Goal: Information Seeking & Learning: Check status

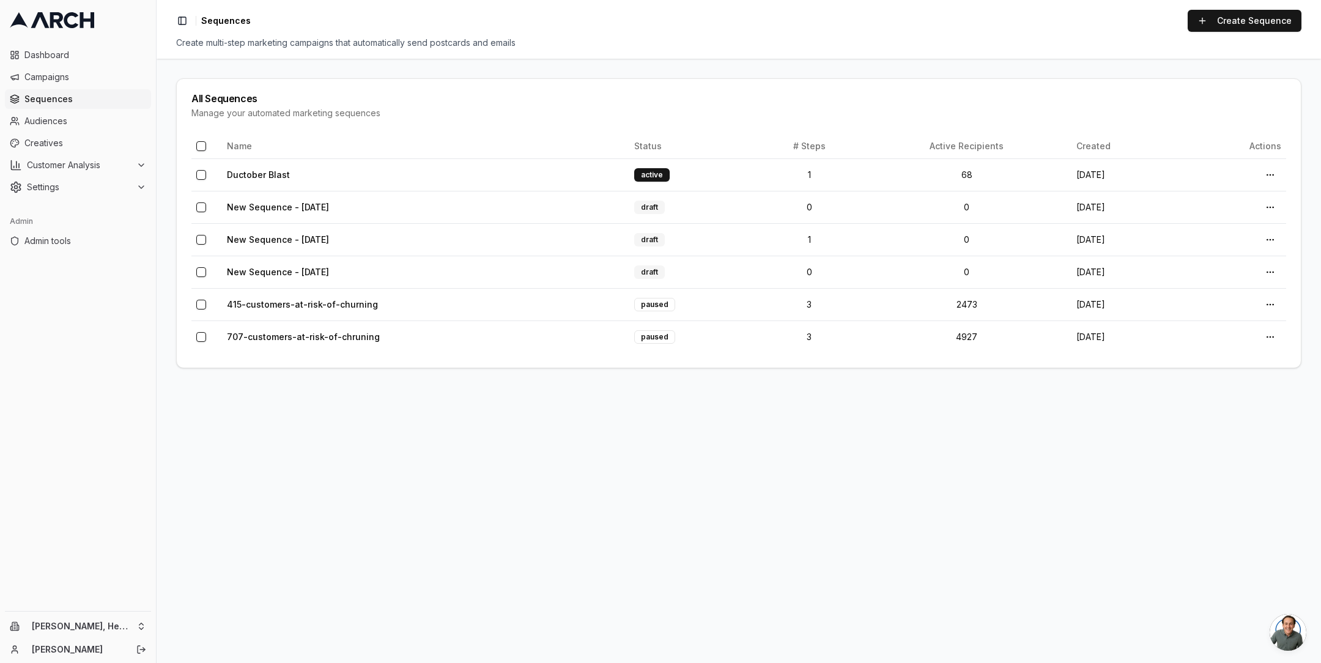
click at [287, 484] on main "All Sequences Manage your automated marketing sequences Name Status # Steps Act…" at bounding box center [739, 361] width 1164 height 604
click at [270, 299] on link "415-customers-at-risk-of-churning" at bounding box center [302, 304] width 151 height 10
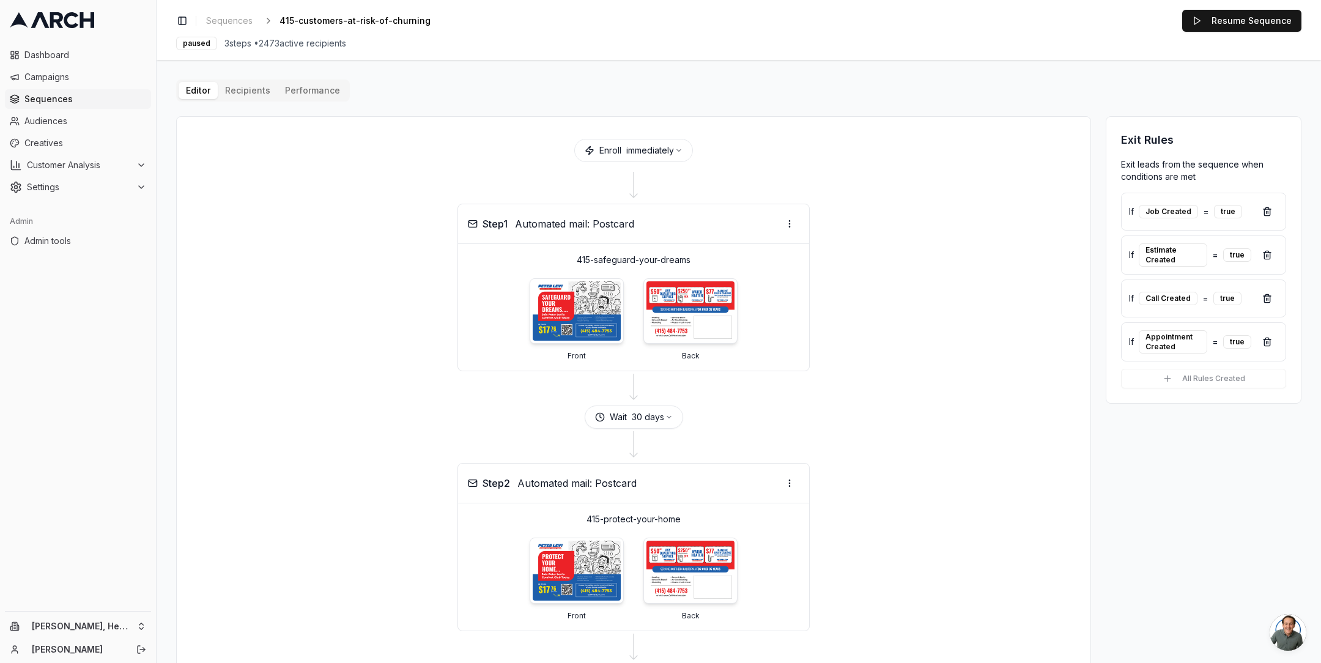
click at [313, 89] on button "Performance" at bounding box center [313, 90] width 70 height 17
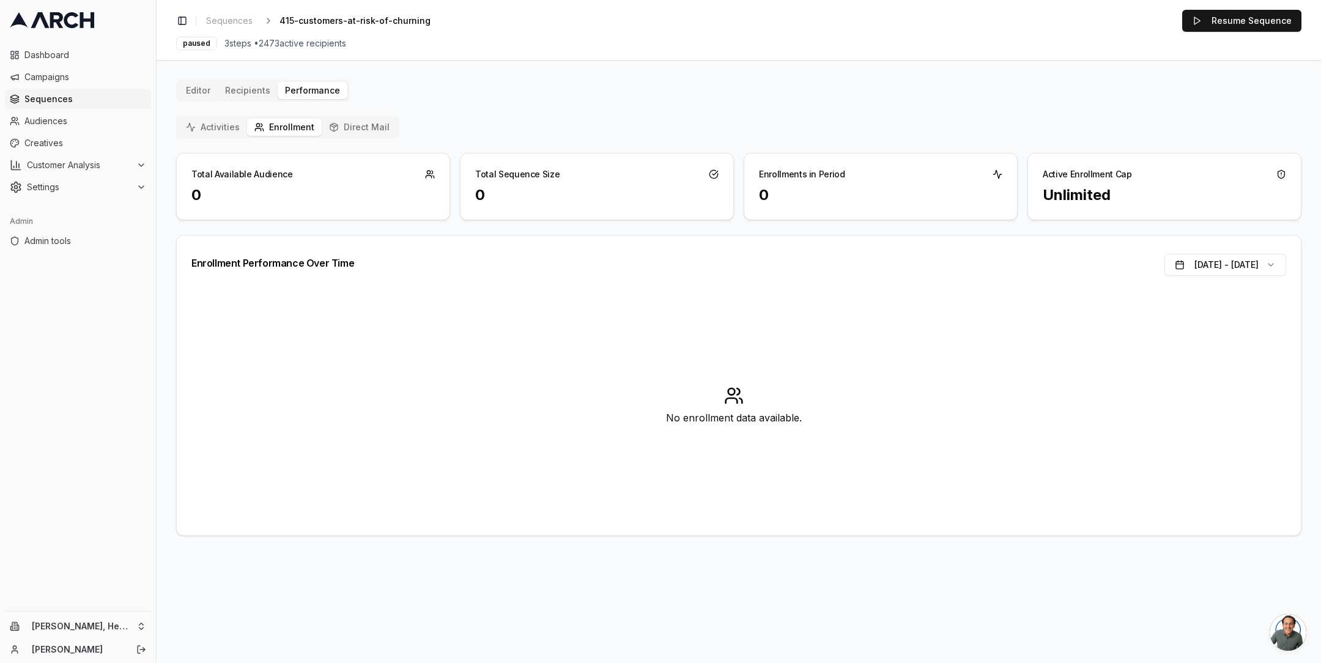
click at [358, 126] on button "Direct Mail" at bounding box center [359, 127] width 75 height 17
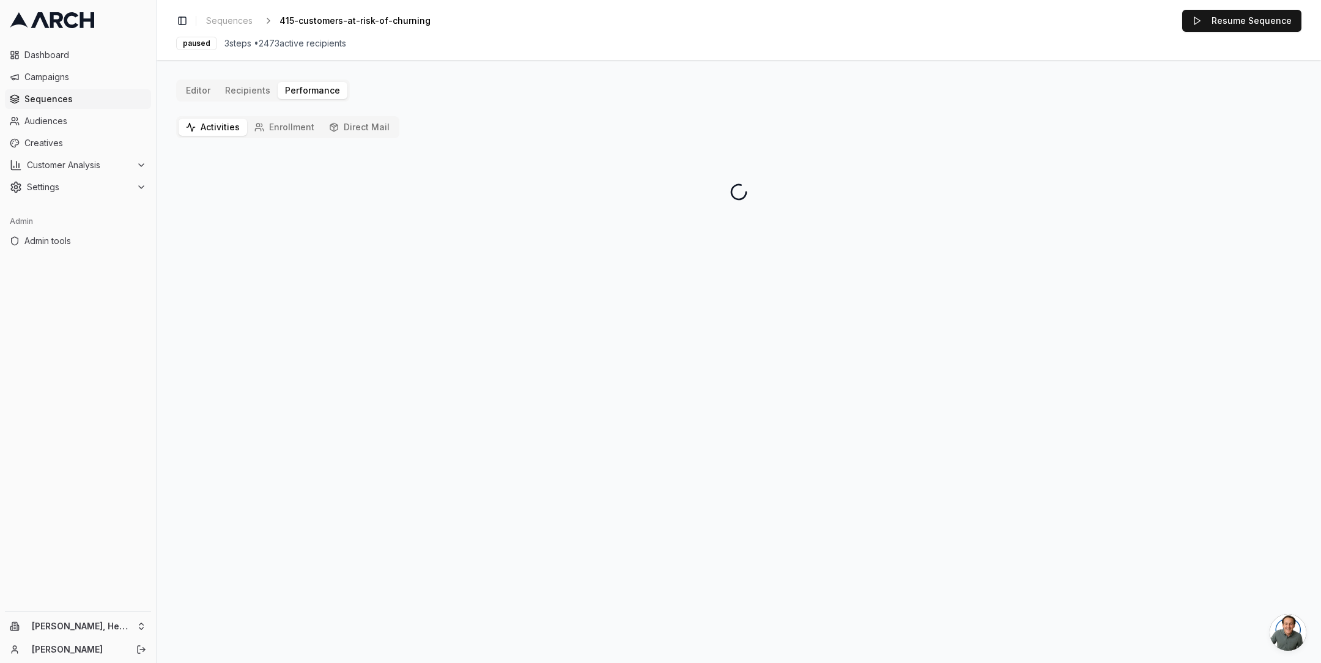
click at [217, 125] on button "Activities" at bounding box center [213, 127] width 68 height 17
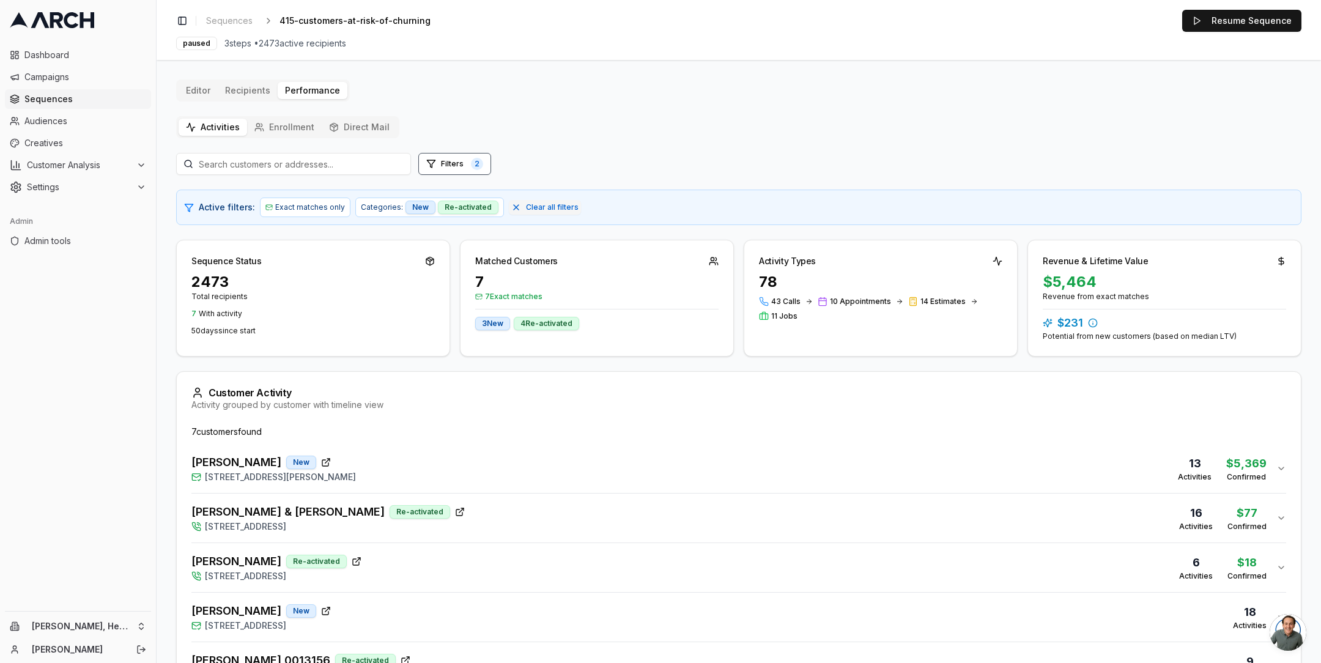
scroll to position [159, 0]
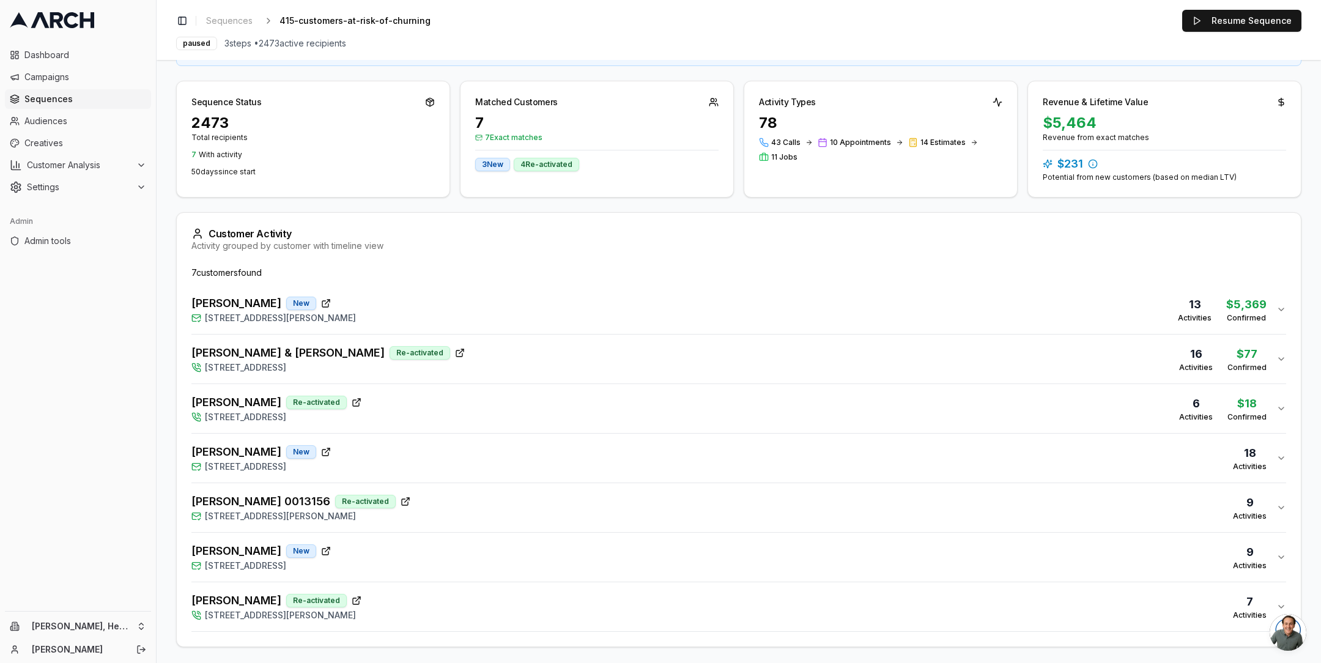
click at [419, 309] on div "Ben Krames New 545 Heather Way, San Rafael, CA 94903 13 Activities $ 5,369 Conf…" at bounding box center [733, 309] width 1085 height 29
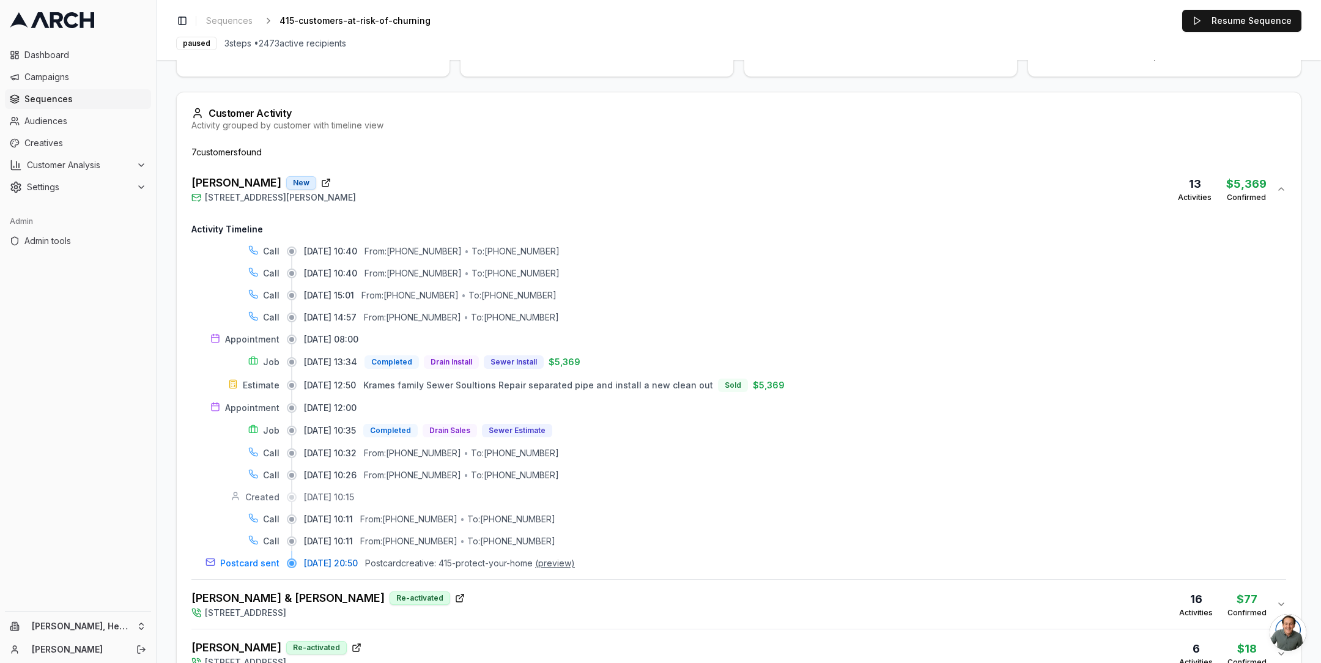
click at [400, 194] on div "Ben Krames New 545 Heather Way, San Rafael, CA 94903 13 Activities $ 5,369 Conf…" at bounding box center [733, 188] width 1085 height 29
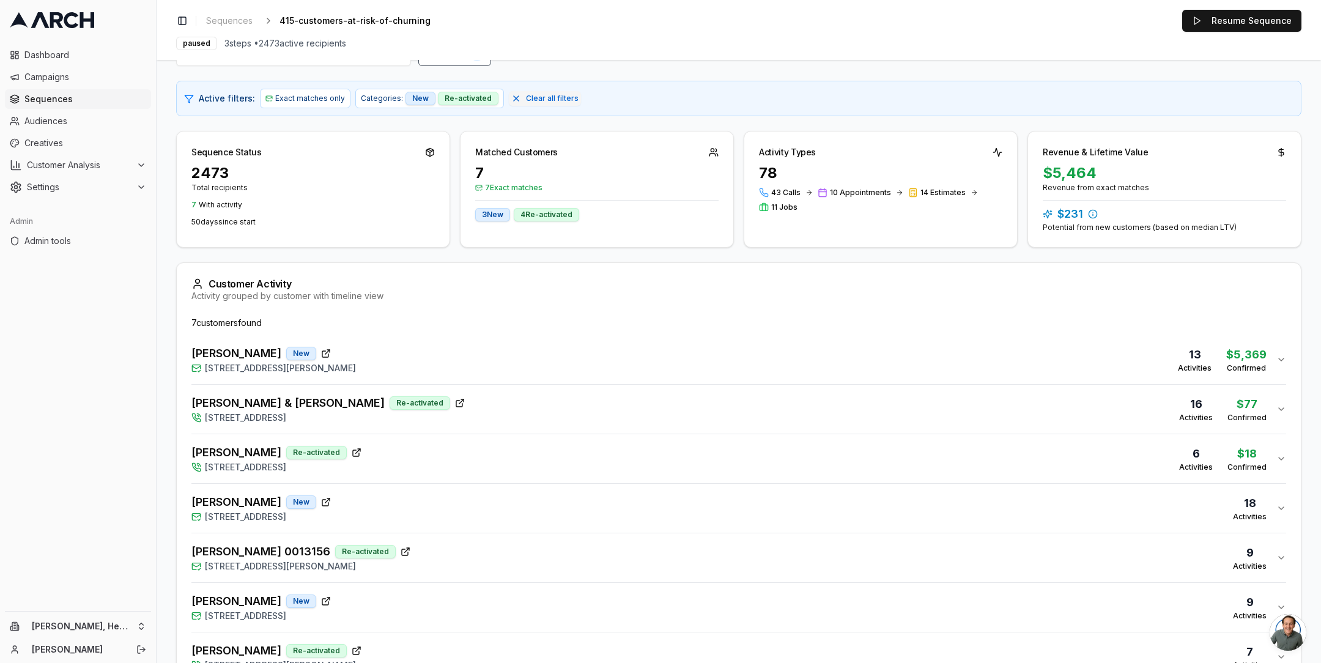
scroll to position [0, 0]
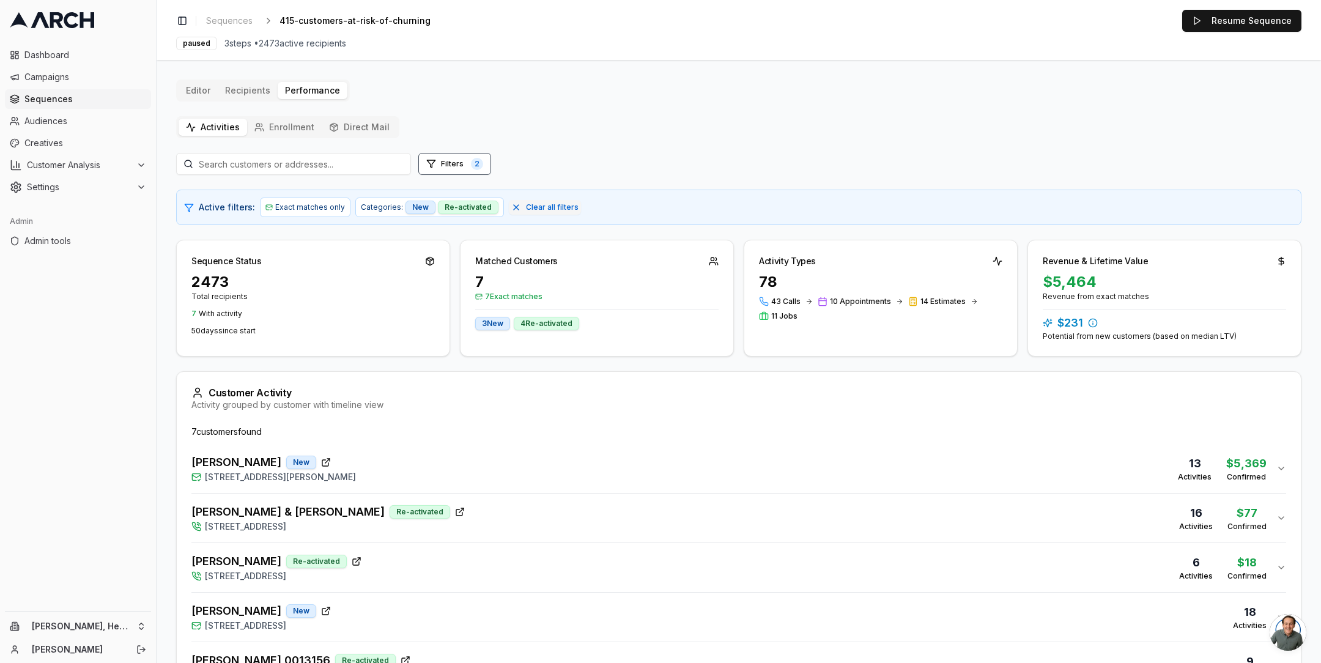
click at [341, 124] on button "Direct Mail" at bounding box center [359, 127] width 75 height 17
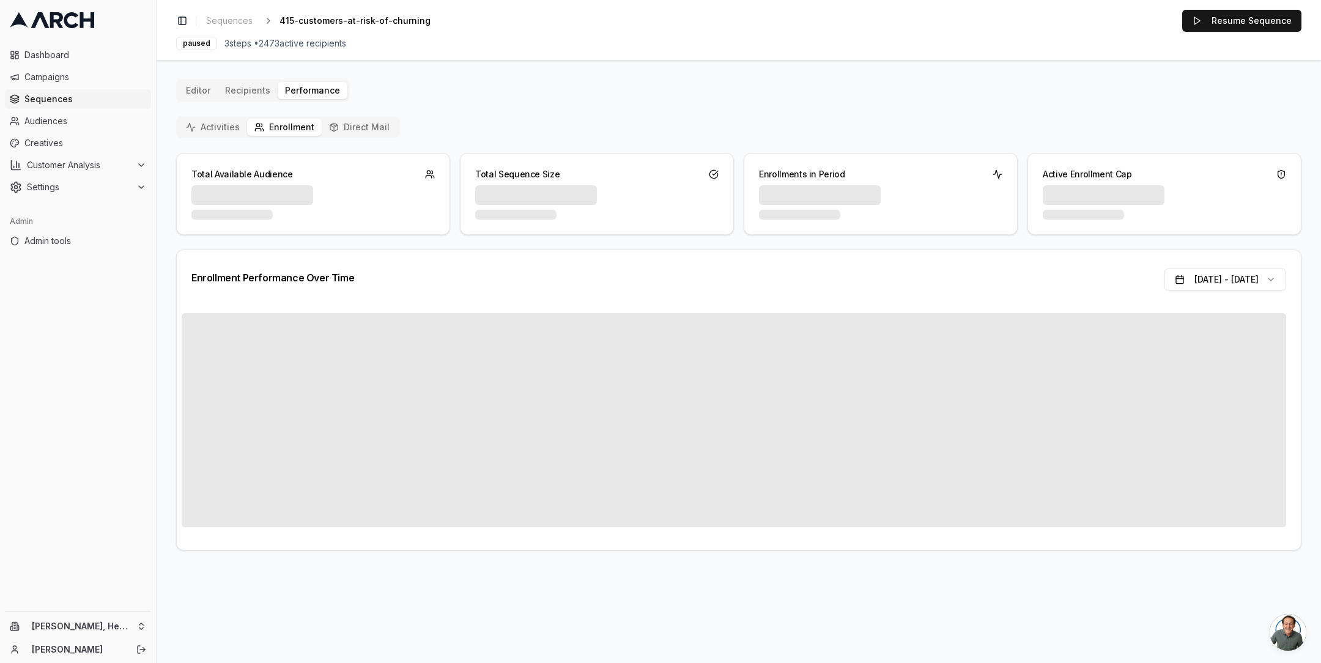
click at [290, 122] on button "Enrollment" at bounding box center [284, 127] width 75 height 17
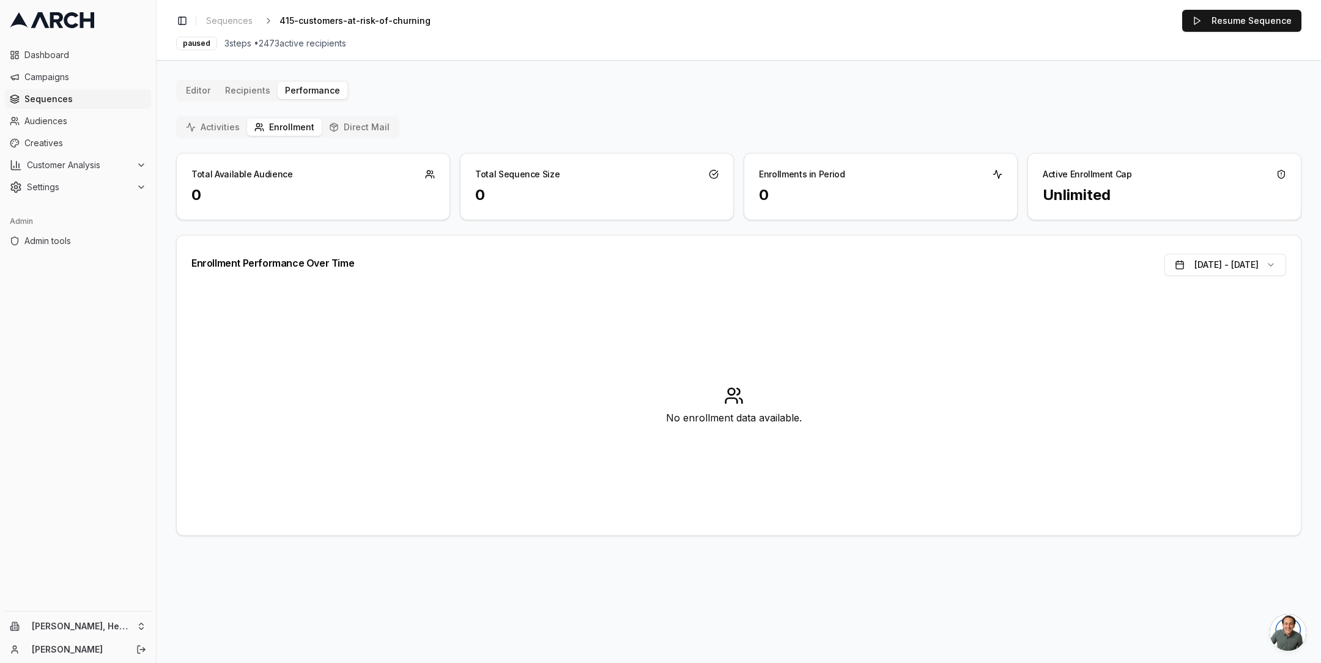
click at [235, 88] on div "Editor Recipients Performance Activities Enrollment Direct Mail Total Available…" at bounding box center [738, 308] width 1125 height 456
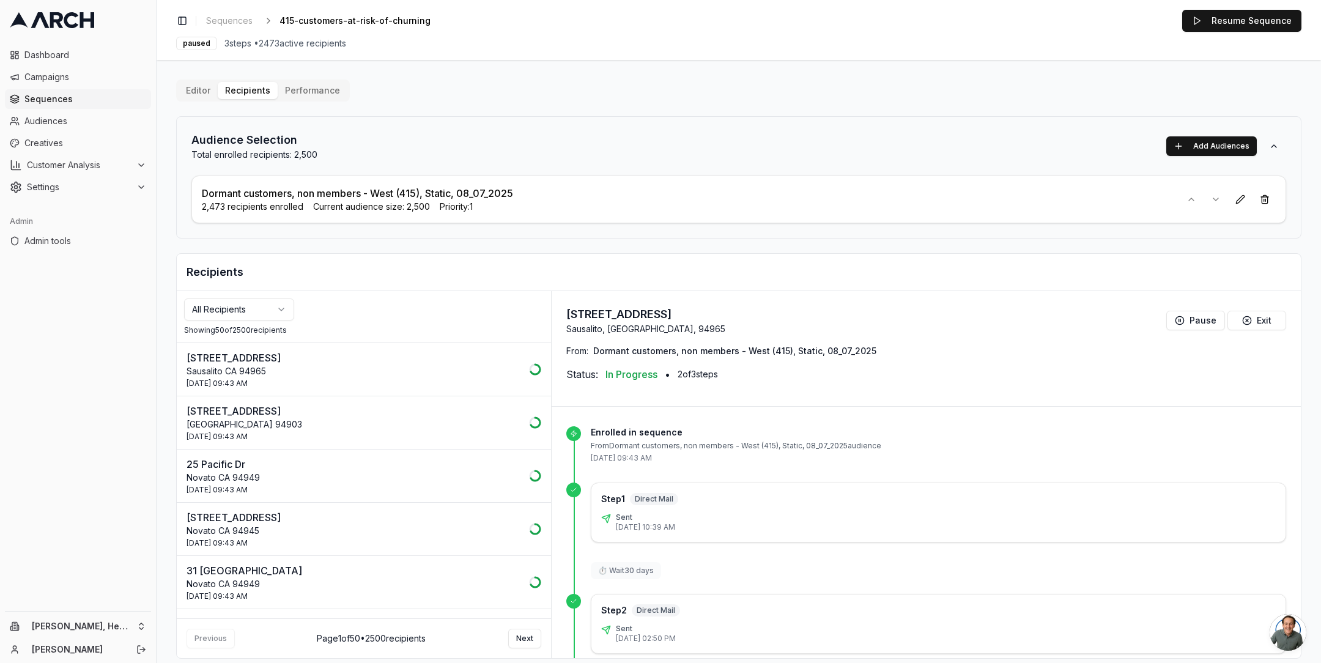
click at [187, 88] on button "Editor" at bounding box center [198, 90] width 39 height 17
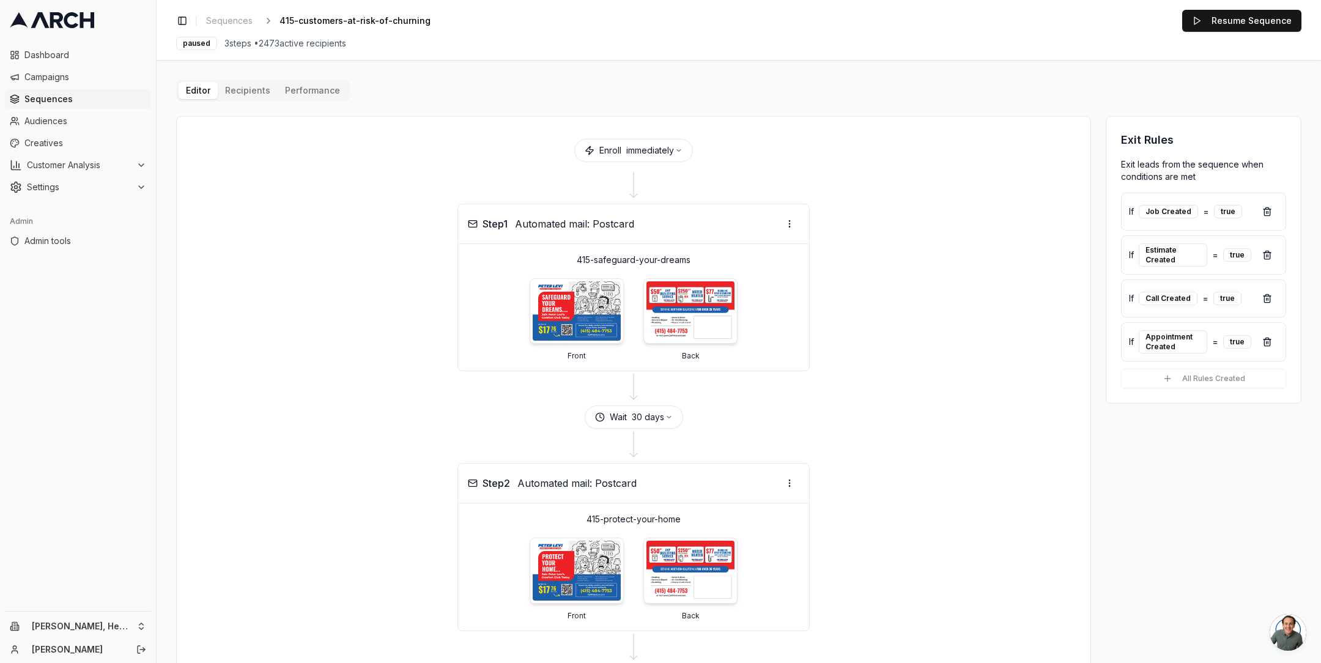
click at [169, 149] on main "Editor Recipients Performance Enroll immediately Step 1 Automated mail: Postcar…" at bounding box center [739, 361] width 1164 height 603
click at [97, 102] on span "Sequences" at bounding box center [85, 99] width 122 height 12
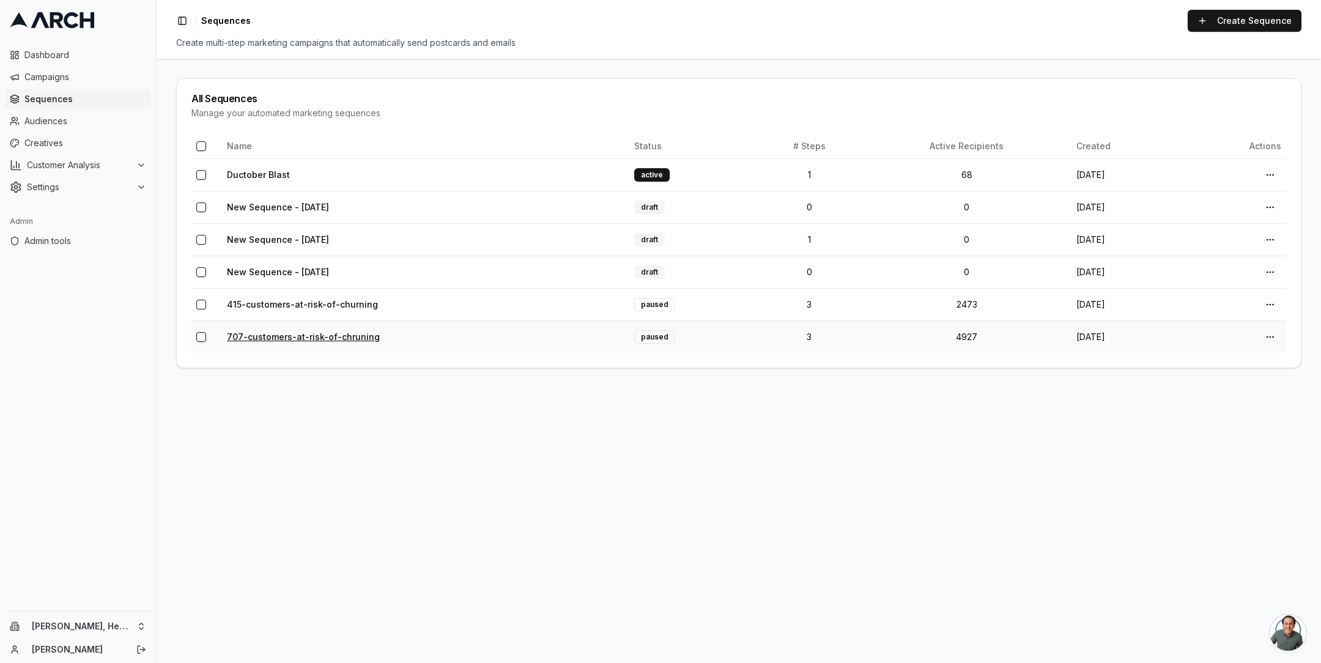
click at [293, 333] on link "707-customers-at-risk-of-chruning" at bounding box center [303, 336] width 153 height 10
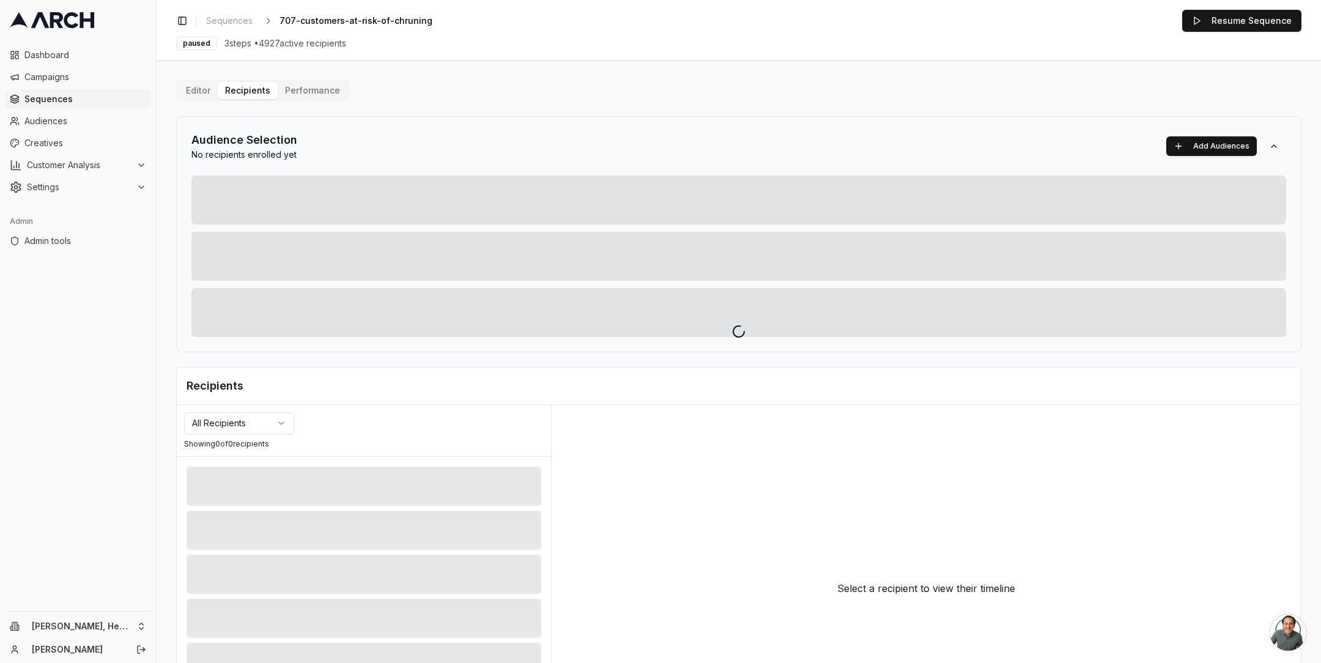
click at [303, 88] on div at bounding box center [739, 331] width 1164 height 663
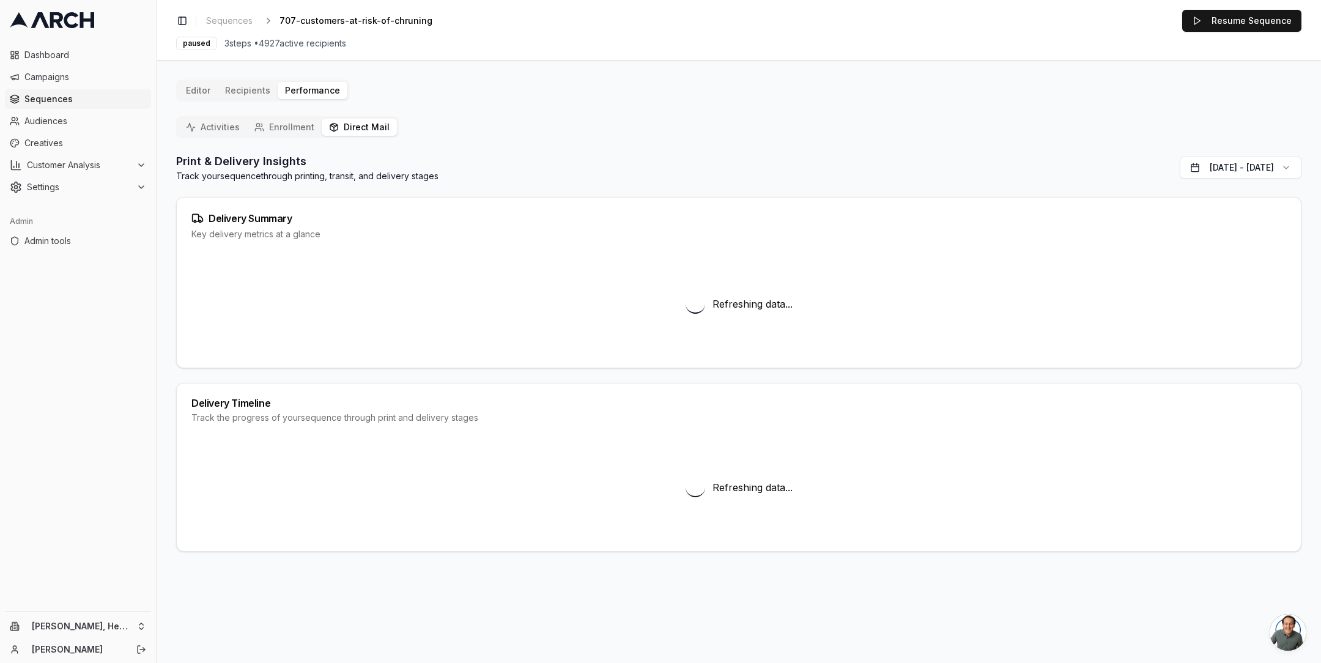
click at [357, 127] on button "Direct Mail" at bounding box center [359, 127] width 75 height 17
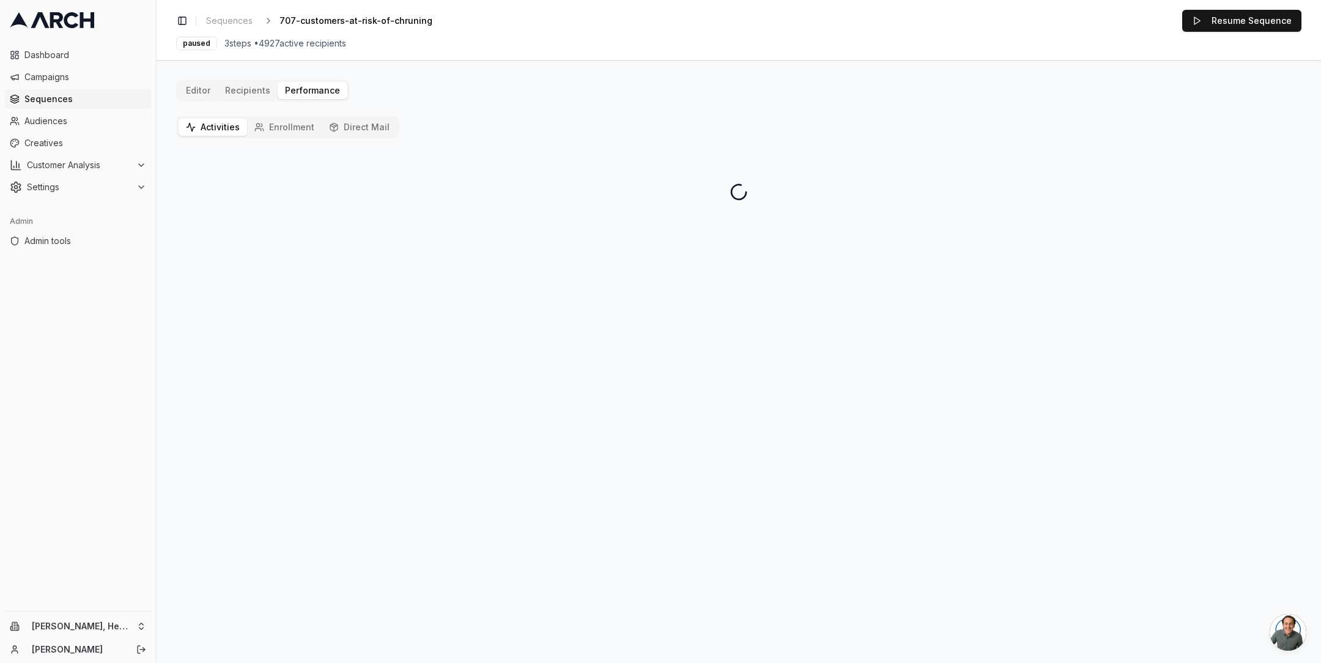
click at [223, 127] on button "Activities" at bounding box center [213, 127] width 68 height 17
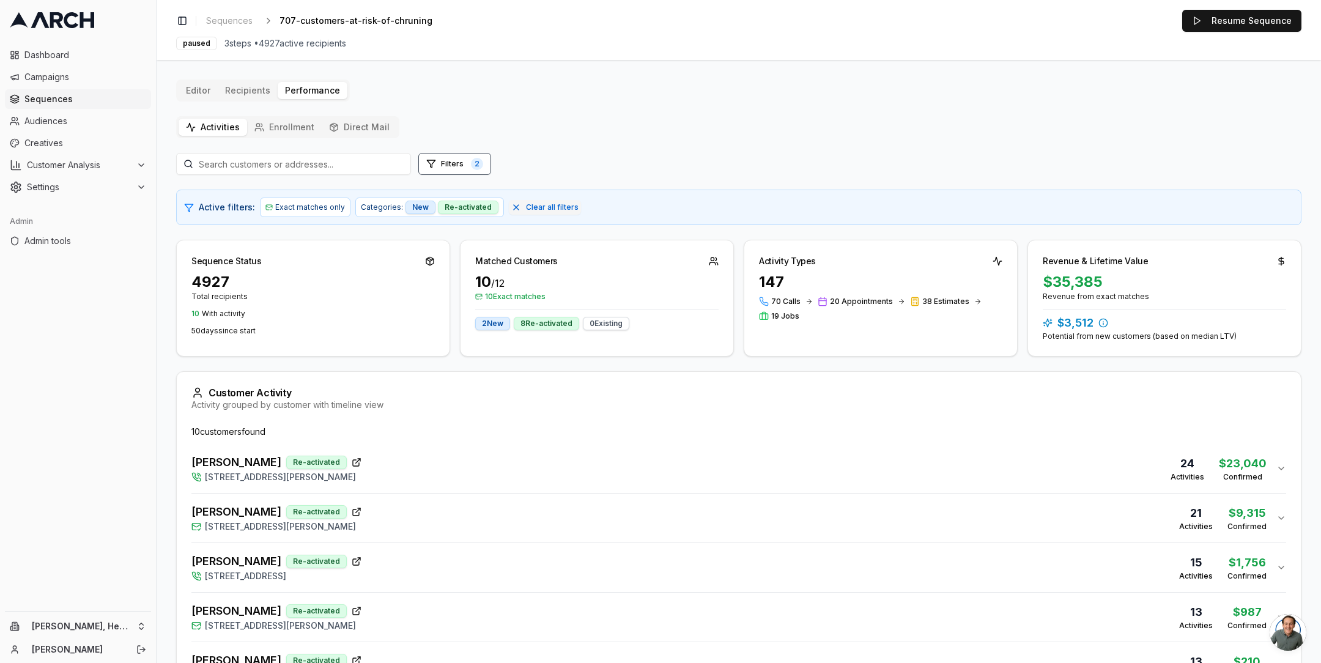
scroll to position [306, 0]
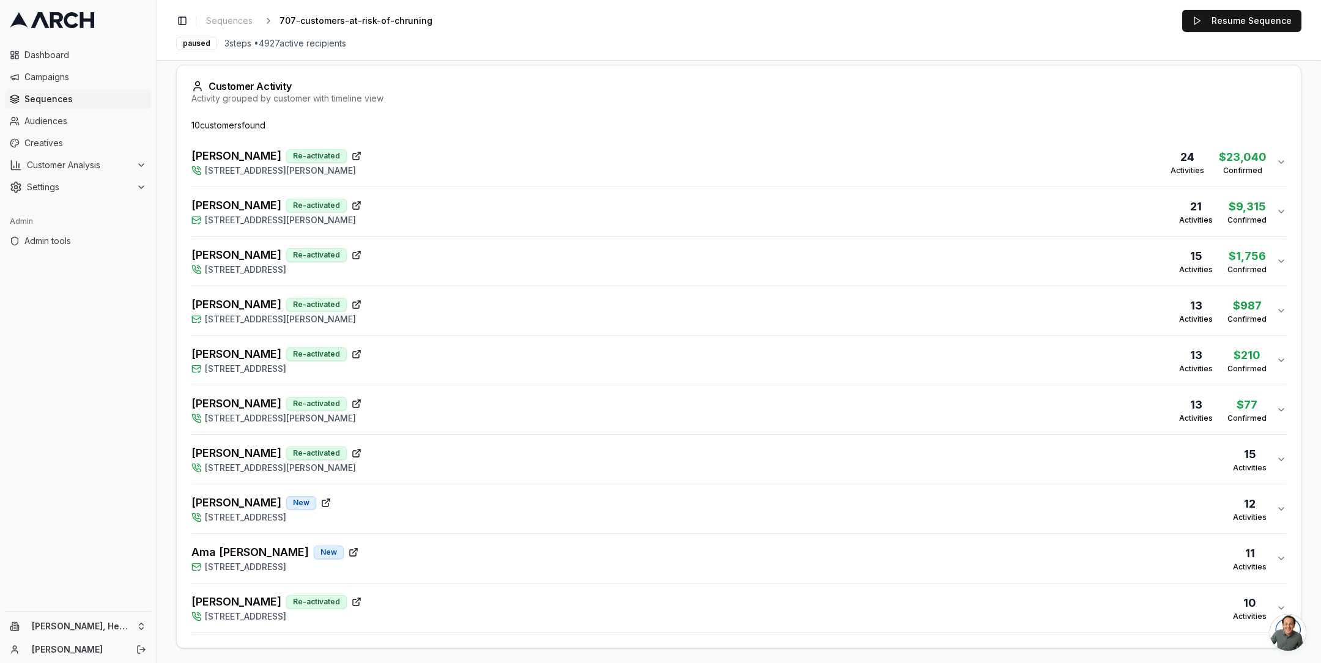
click at [440, 358] on div "Hauffman, Charles Re-activated 295 Oakridge Way, Rio Vista, CA 94571 13 Activit…" at bounding box center [733, 360] width 1085 height 29
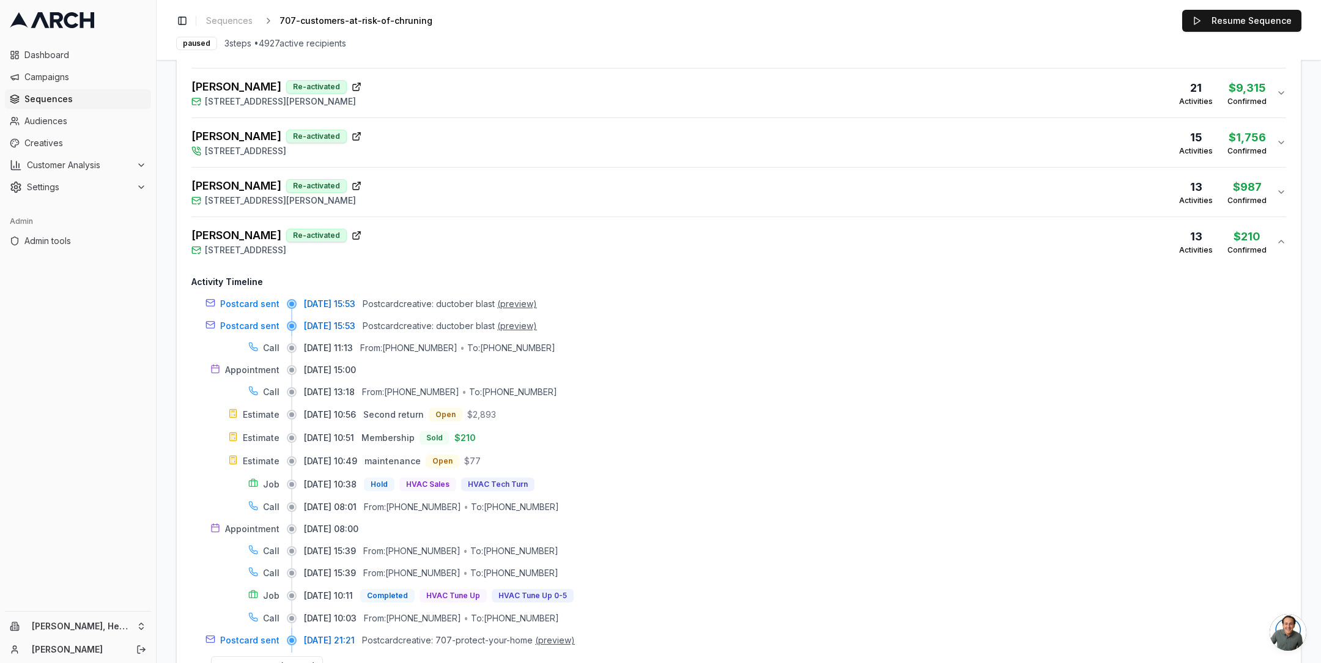
scroll to position [419, 0]
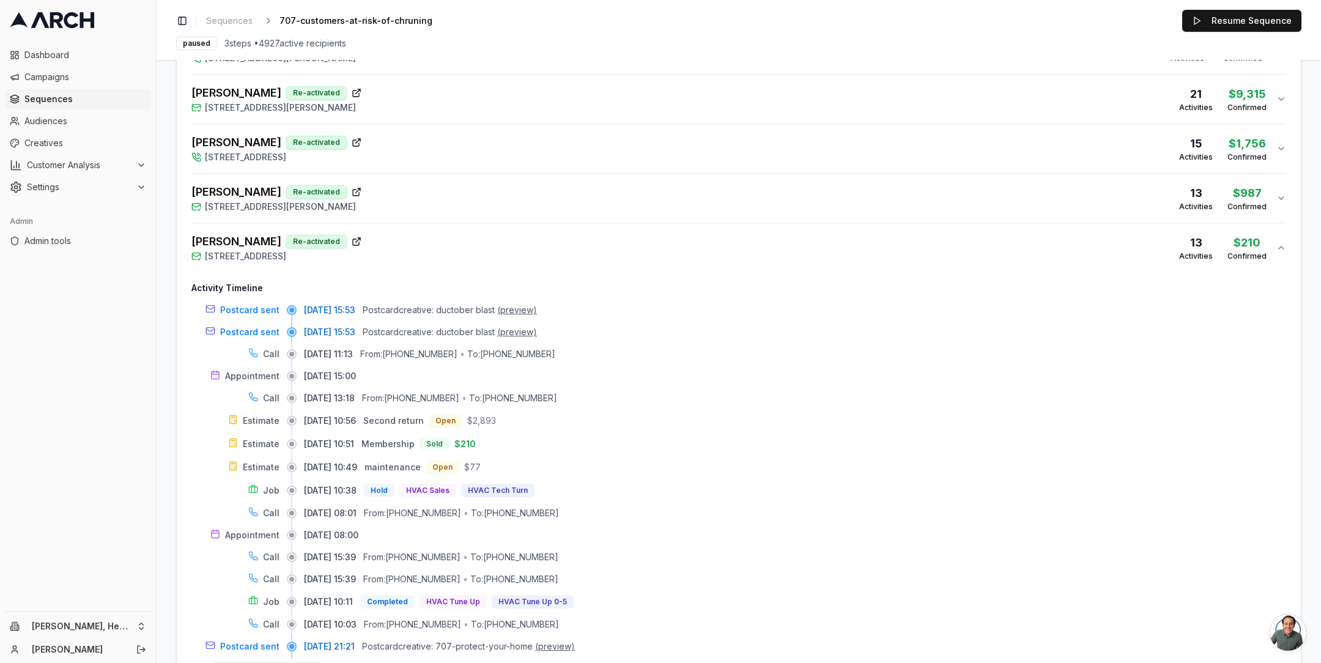
click at [466, 309] on span "Postcard creative: ductober blast" at bounding box center [429, 310] width 132 height 12
click at [460, 309] on span "Postcard creative: ductober blast" at bounding box center [429, 310] width 132 height 12
click at [432, 190] on div "Sahazan Miller Re-activated 158 Santana Drive, Vacaville, CA 95687 13 Activitie…" at bounding box center [733, 197] width 1085 height 29
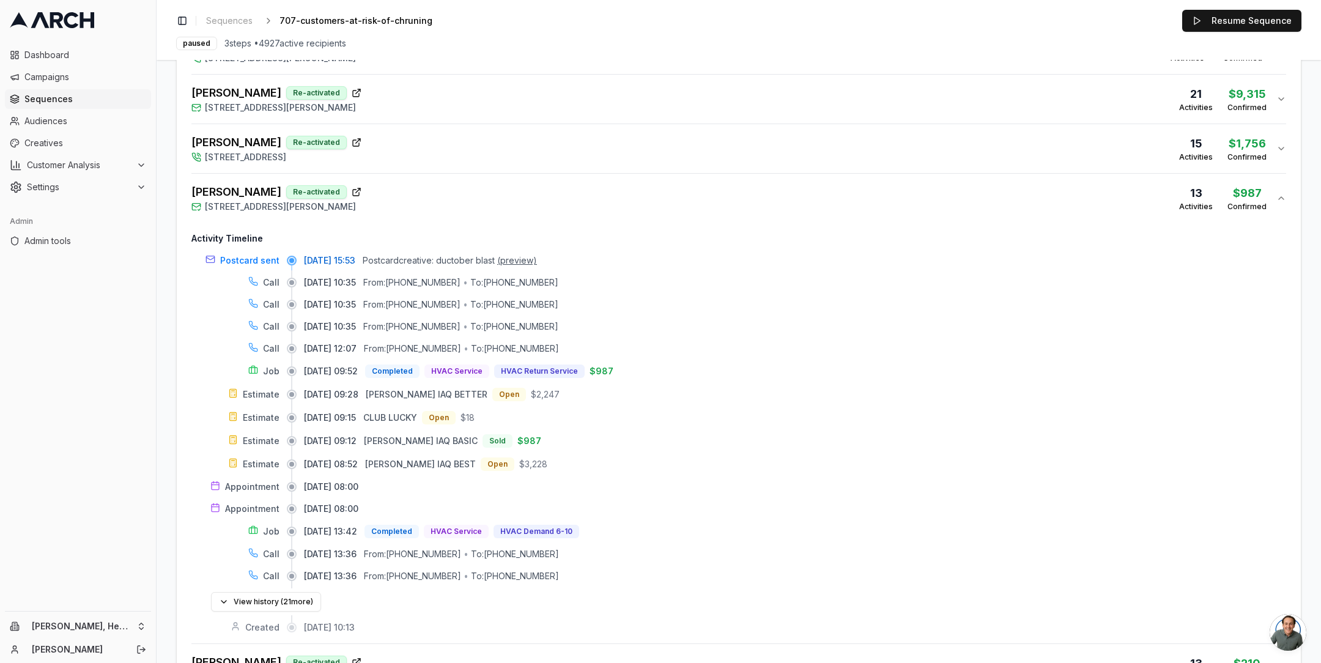
click at [448, 191] on div "Sahazan Miller Re-activated 158 Santana Drive, Vacaville, CA 95687 13 Activitie…" at bounding box center [733, 197] width 1085 height 29
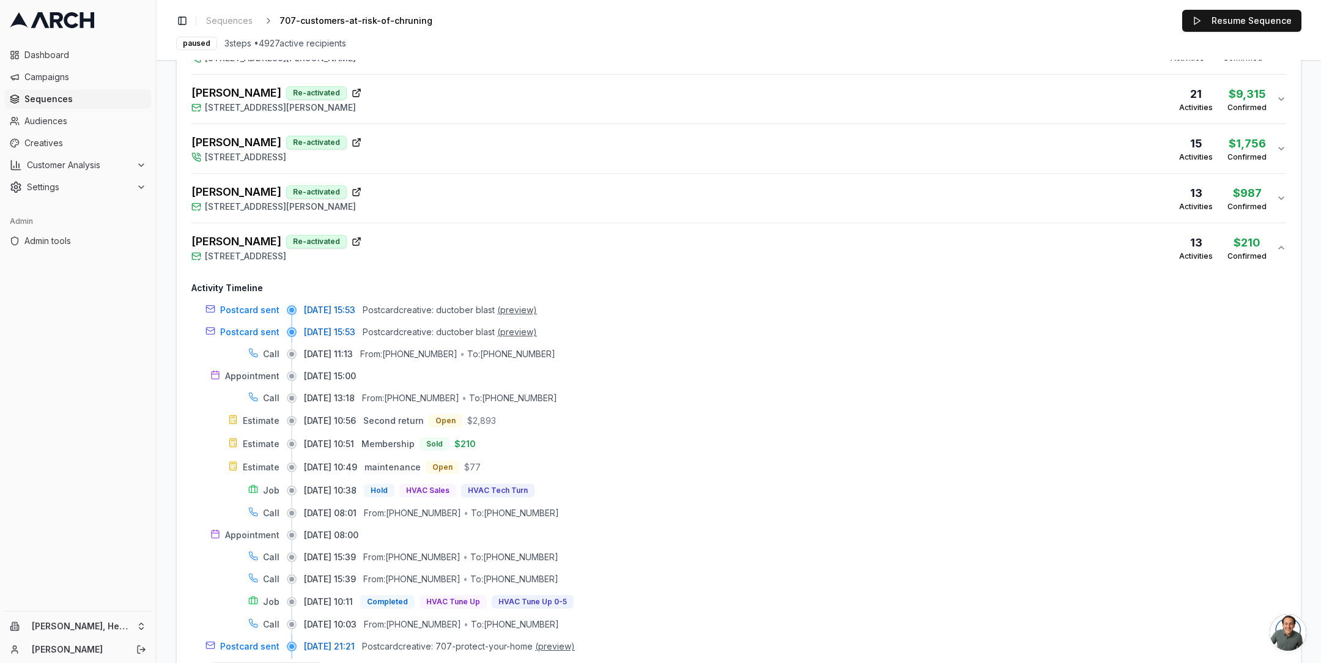
click at [453, 146] on div "Nacion, Alfonso Re-activated 1379 Encore Drive, Fairfield, CA 94534 15 Activiti…" at bounding box center [733, 148] width 1085 height 29
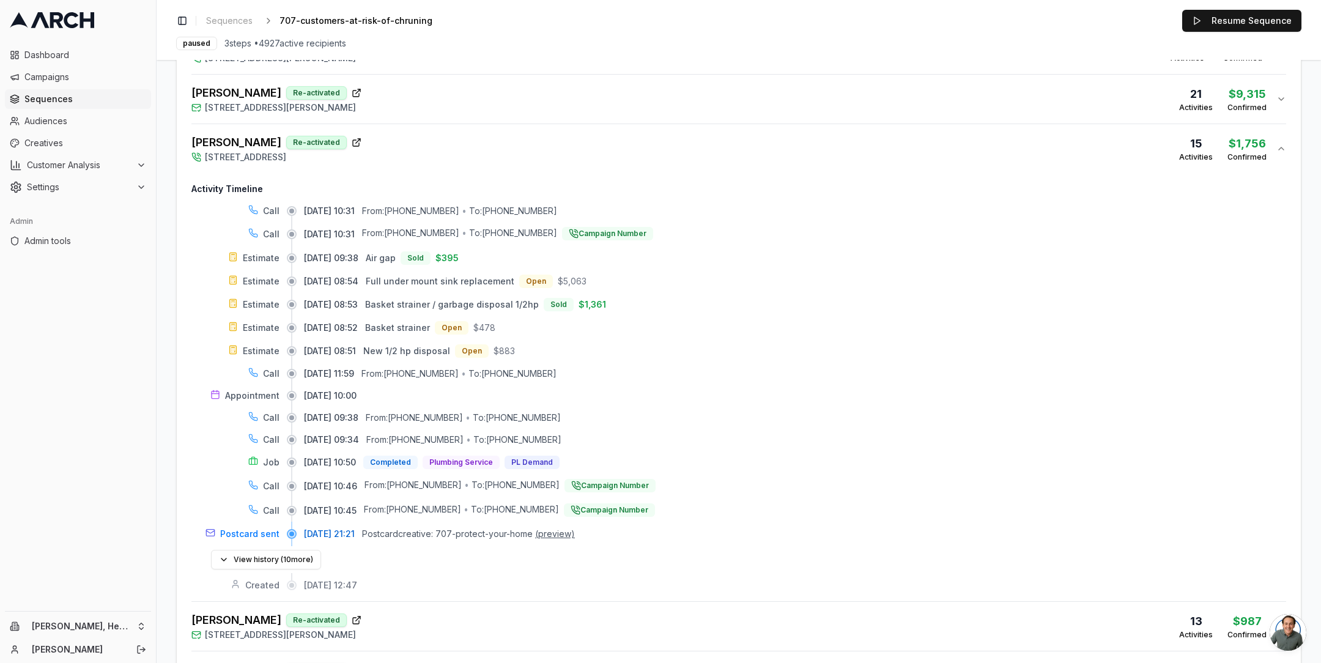
click at [453, 146] on div "Nacion, Alfonso Re-activated 1379 Encore Drive, Fairfield, CA 94534 15 Activiti…" at bounding box center [733, 148] width 1085 height 29
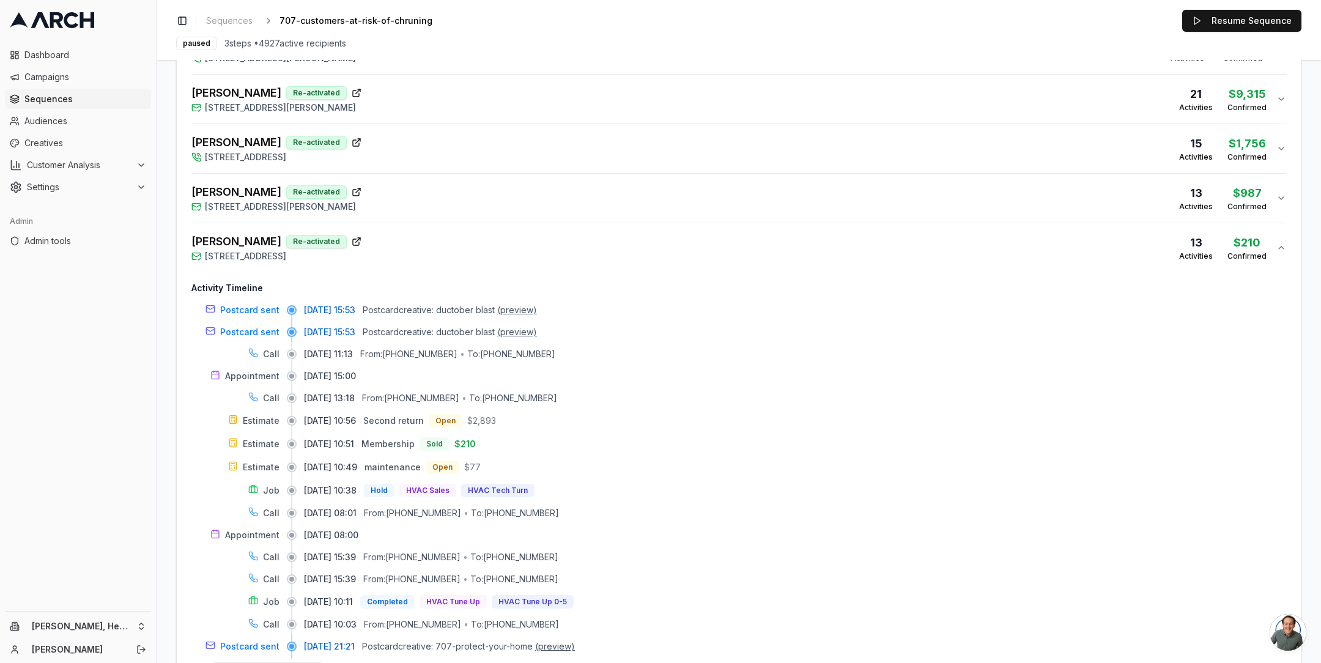
click at [475, 233] on div "Hauffman, Charles Re-activated 295 Oakridge Way, Rio Vista, CA 94571 13 Activit…" at bounding box center [733, 247] width 1085 height 29
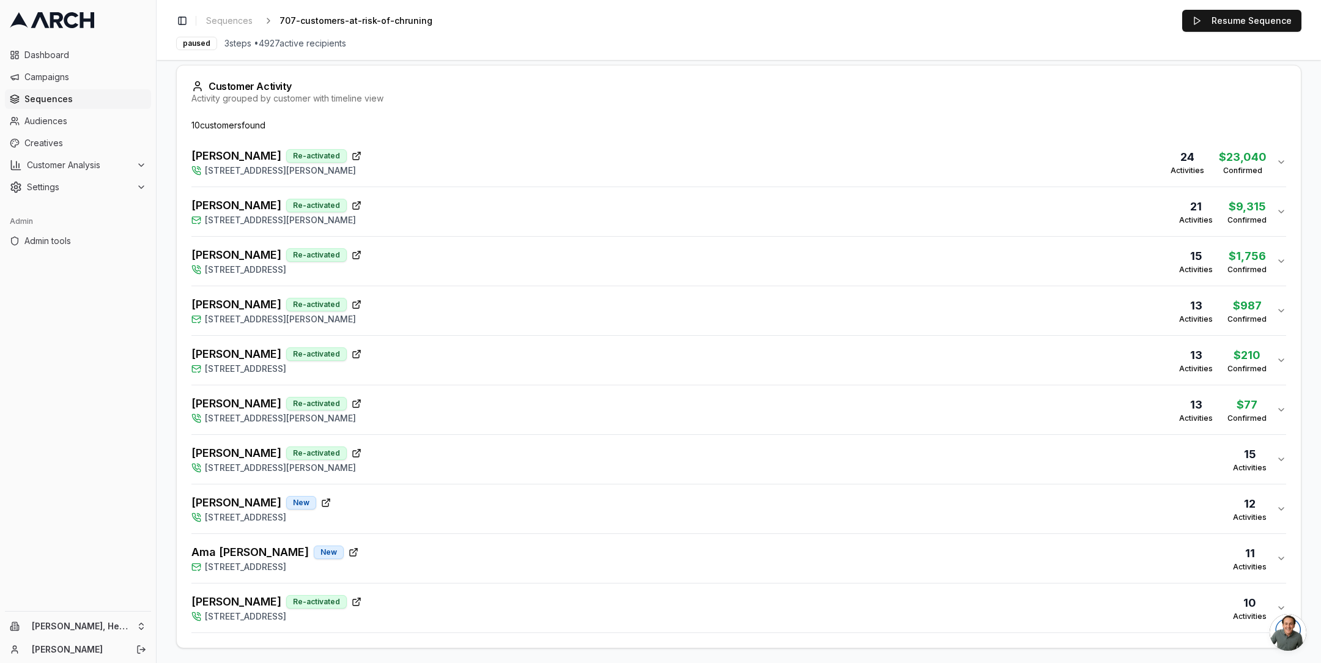
click at [506, 460] on div "Bogel, Phil Re-activated 1007 Wyatt Avenue, Napa, CA 94559 15 Activities" at bounding box center [733, 459] width 1085 height 29
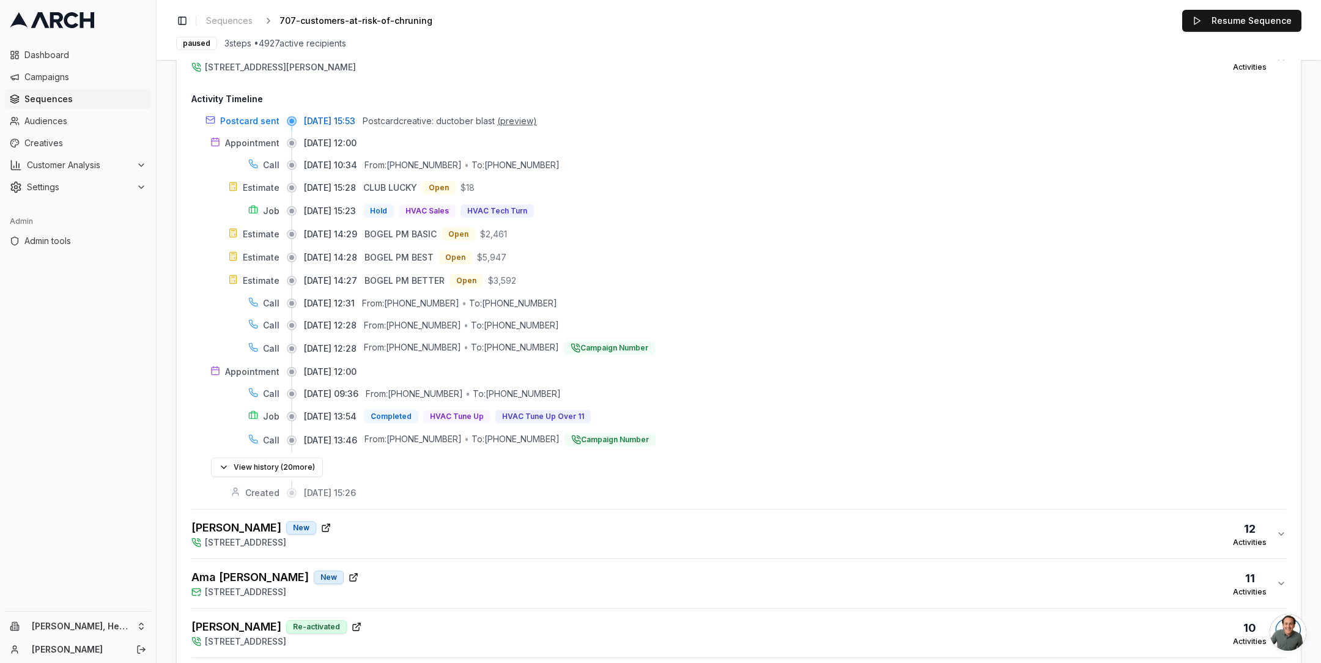
scroll to position [722, 0]
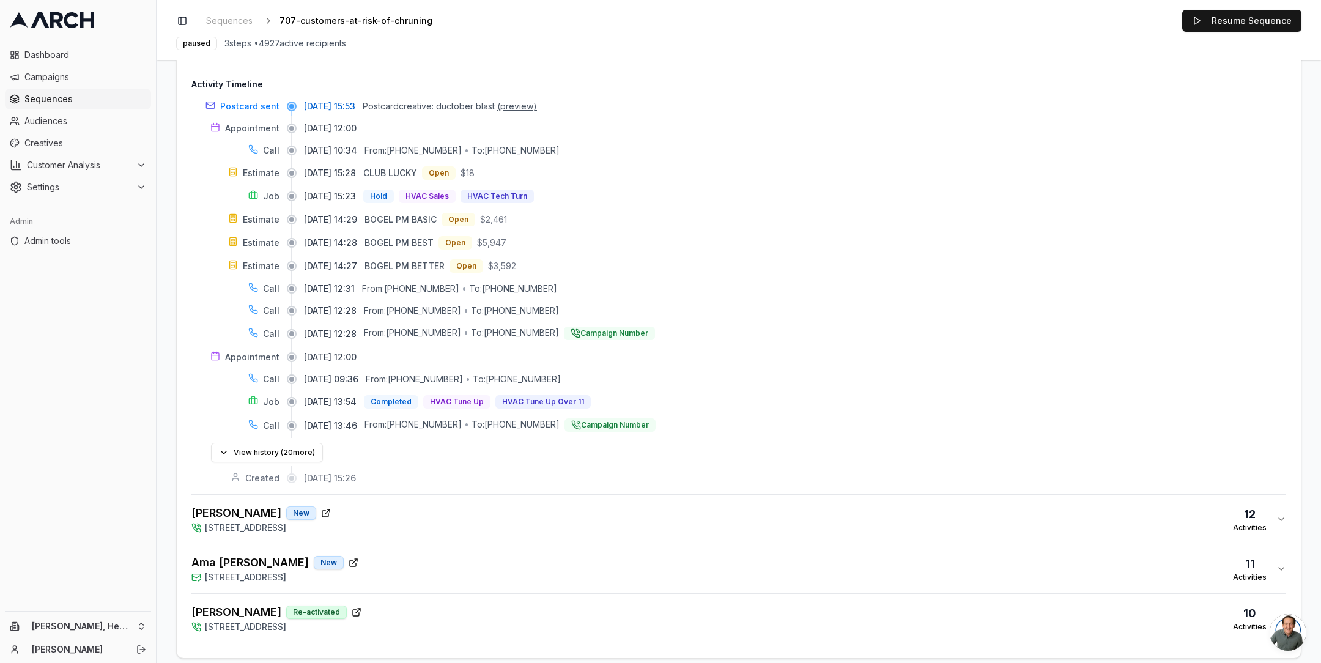
click at [516, 513] on div "Lindsay McArdle New 1032 Bella Drive, Napa, CA 94558 12 Activities" at bounding box center [733, 519] width 1085 height 29
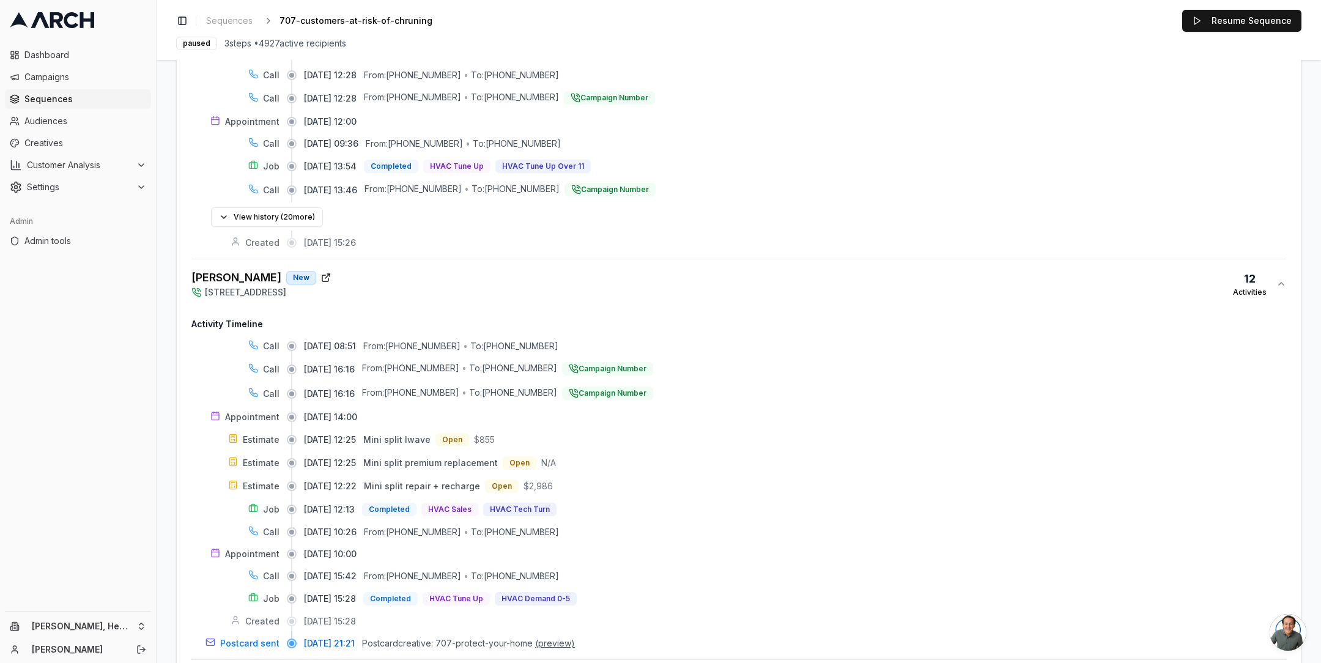
scroll to position [1081, 0]
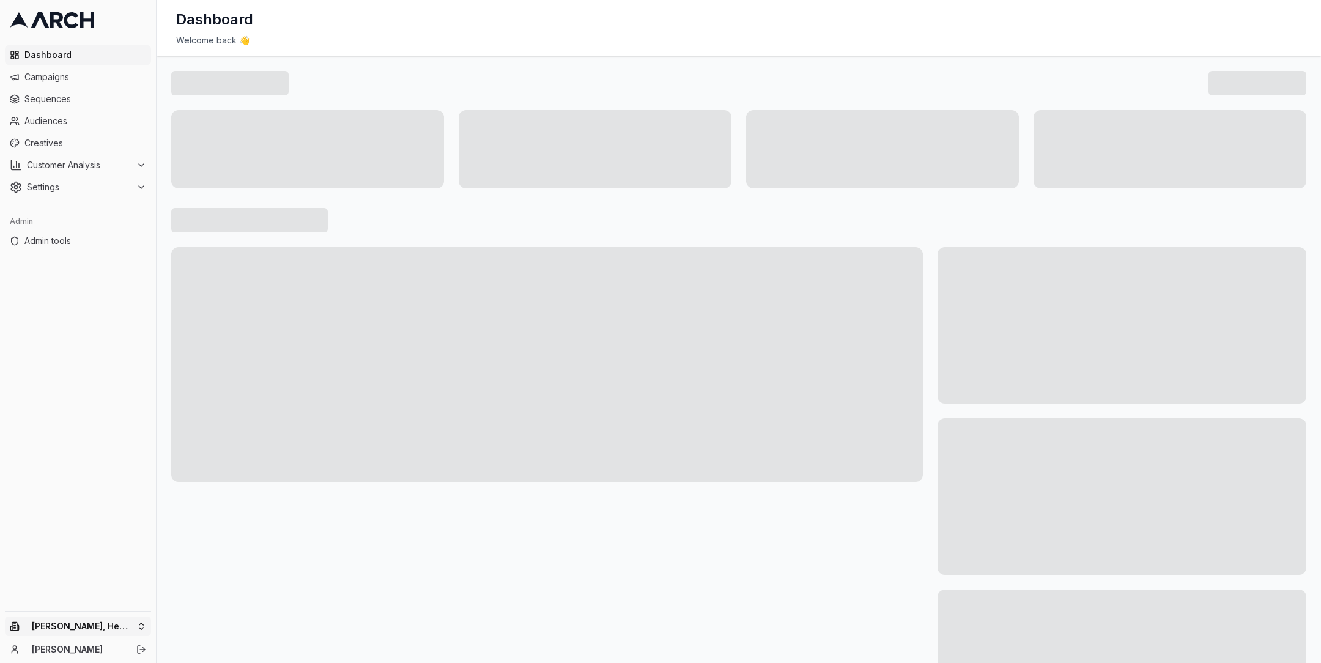
click at [143, 626] on html "Dashboard Campaigns Sequences Audiences Creatives Customer Analysis Settings Ad…" at bounding box center [660, 331] width 1321 height 663
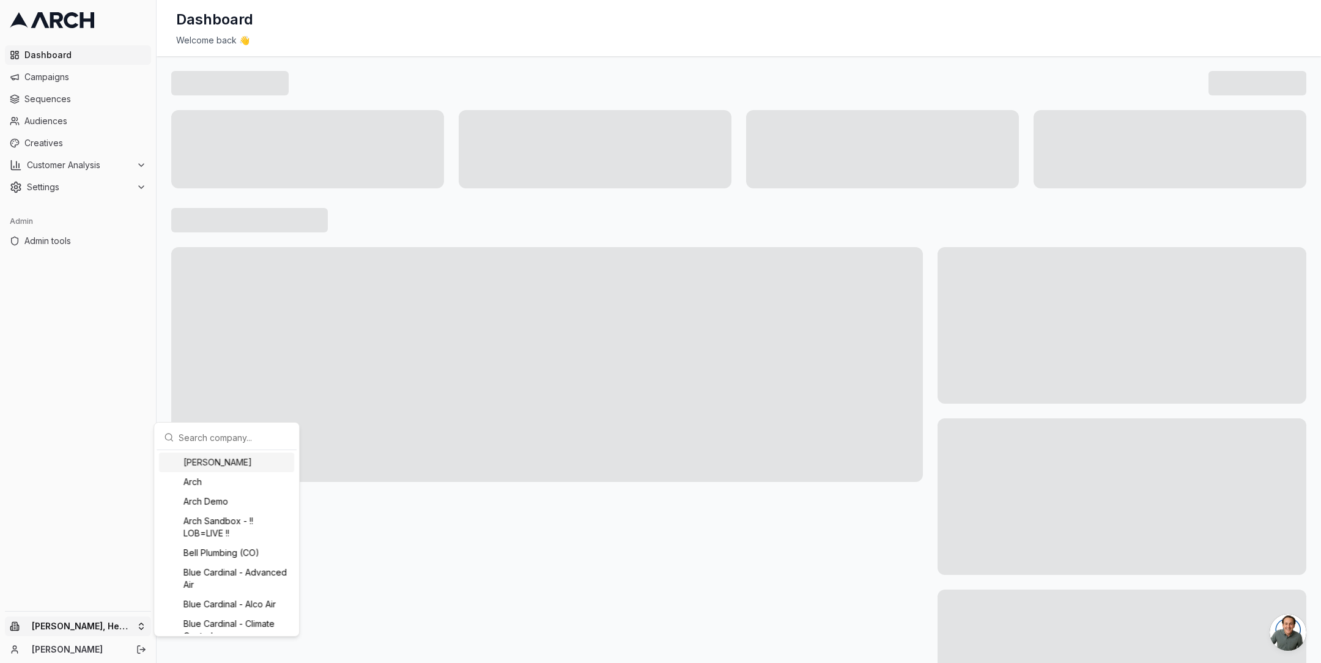
click at [219, 435] on input "text" at bounding box center [234, 437] width 111 height 24
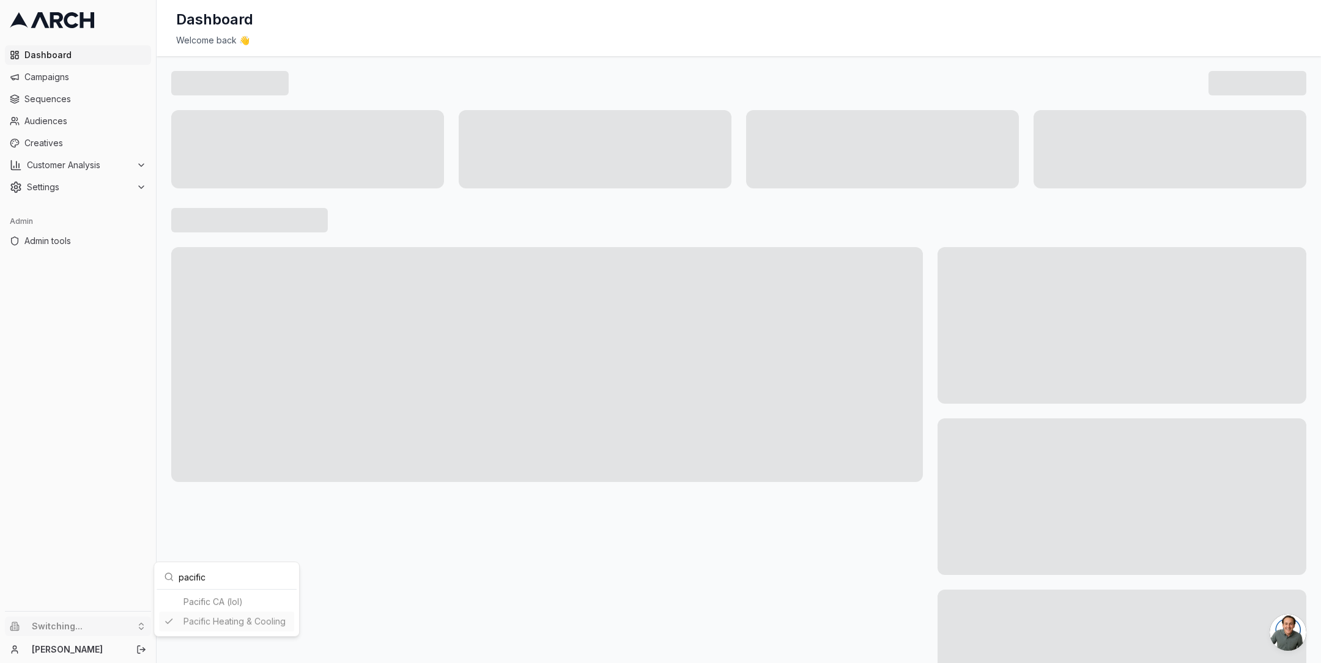
type input "pacific"
click at [162, 437] on html "Dashboard Campaigns Sequences Audiences Creatives Customer Analysis Settings Ad…" at bounding box center [660, 331] width 1321 height 663
